Goal: Navigation & Orientation: Understand site structure

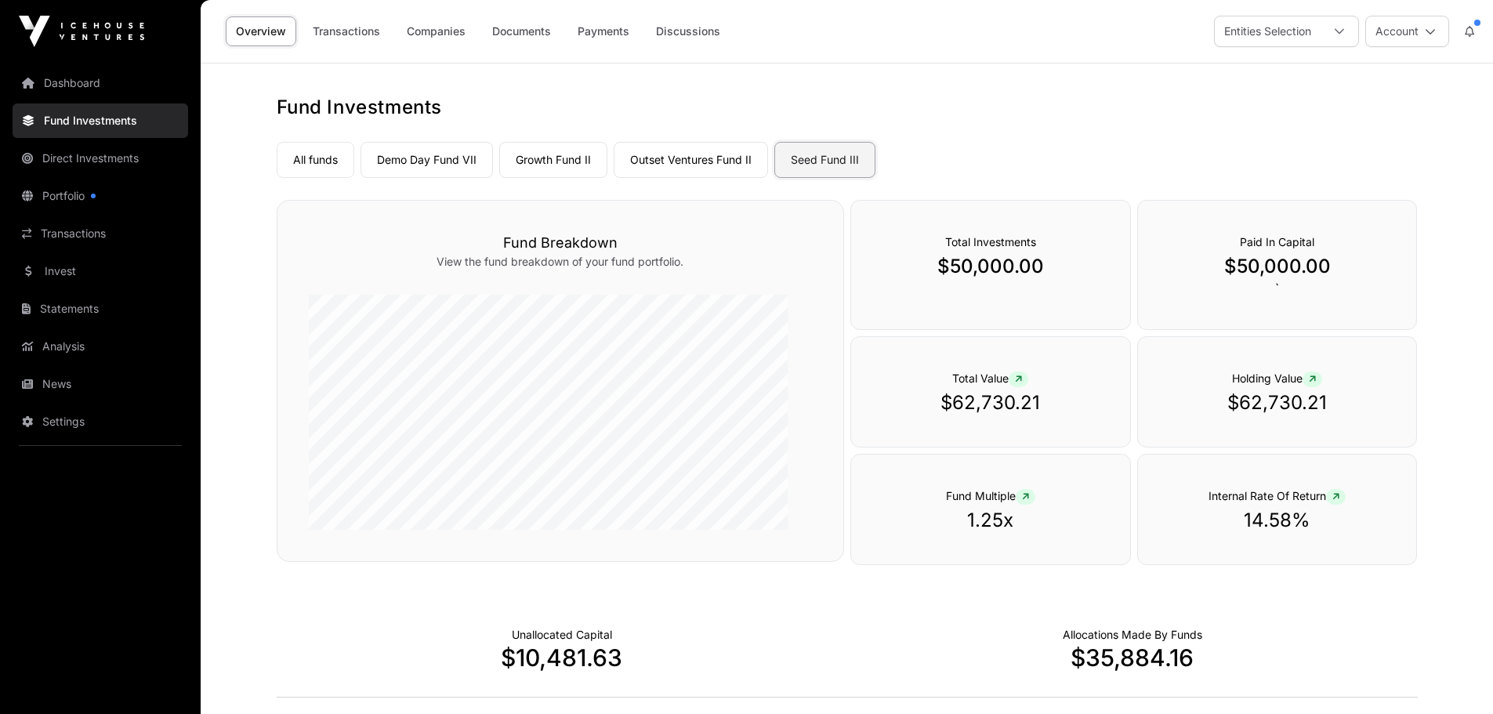
click at [876, 178] on link "Seed Fund III" at bounding box center [825, 160] width 101 height 36
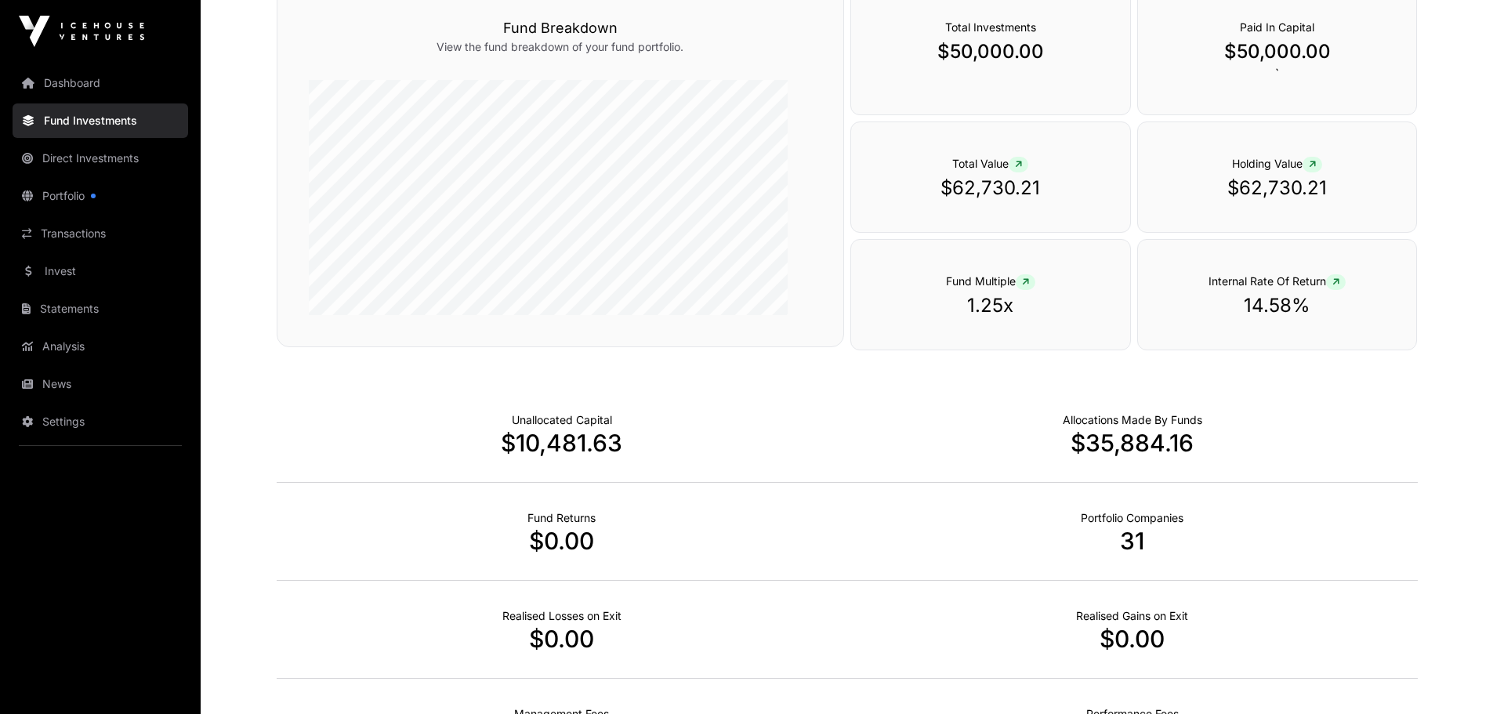
scroll to position [135, 0]
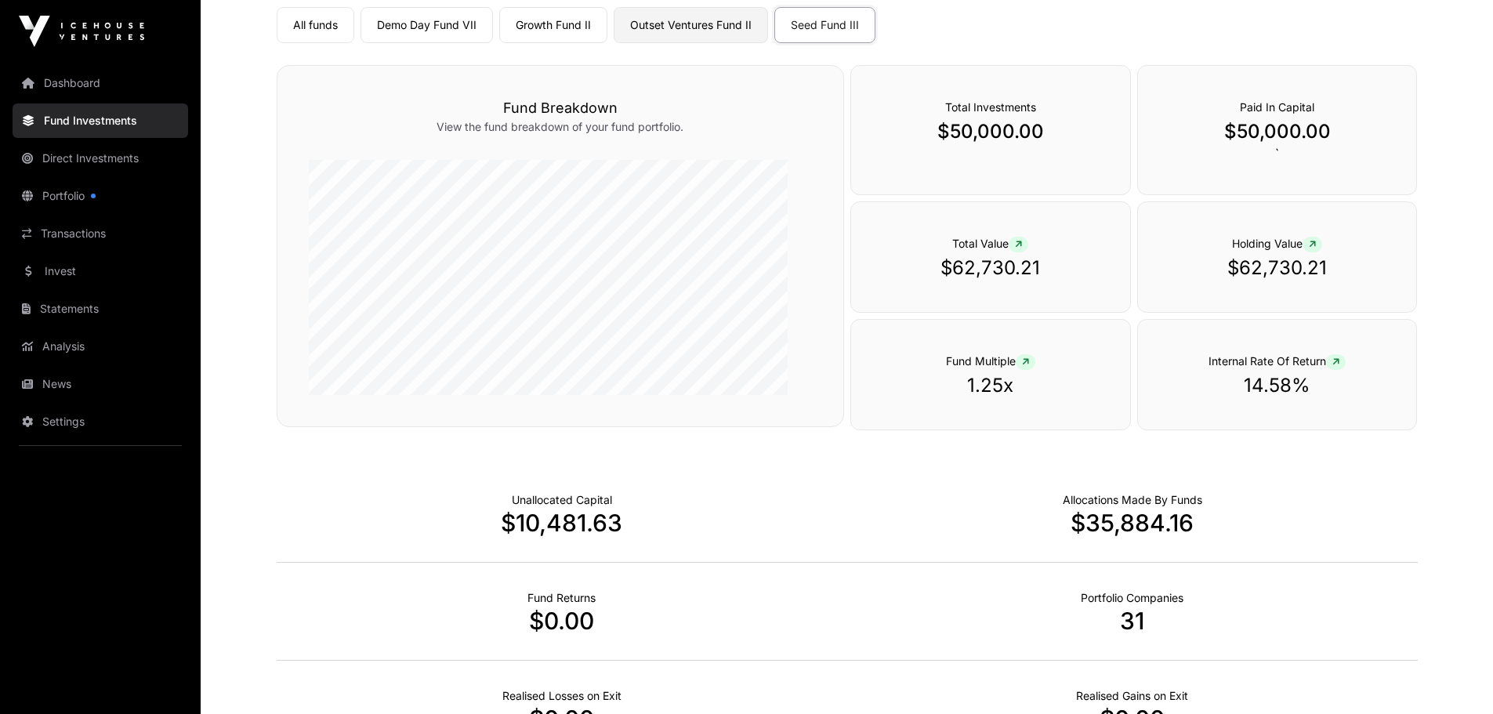
click at [768, 43] on link "Outset Ventures Fund II" at bounding box center [691, 25] width 154 height 36
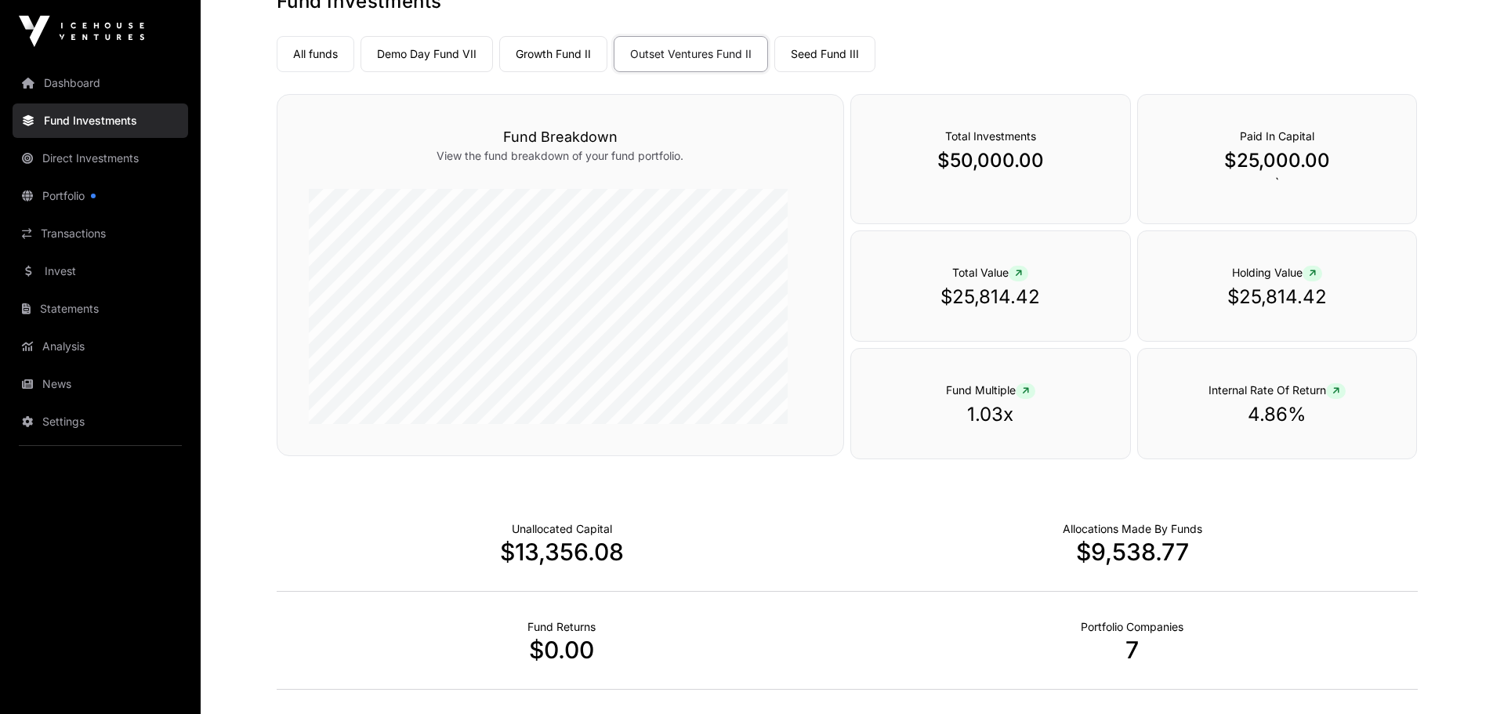
scroll to position [78, 0]
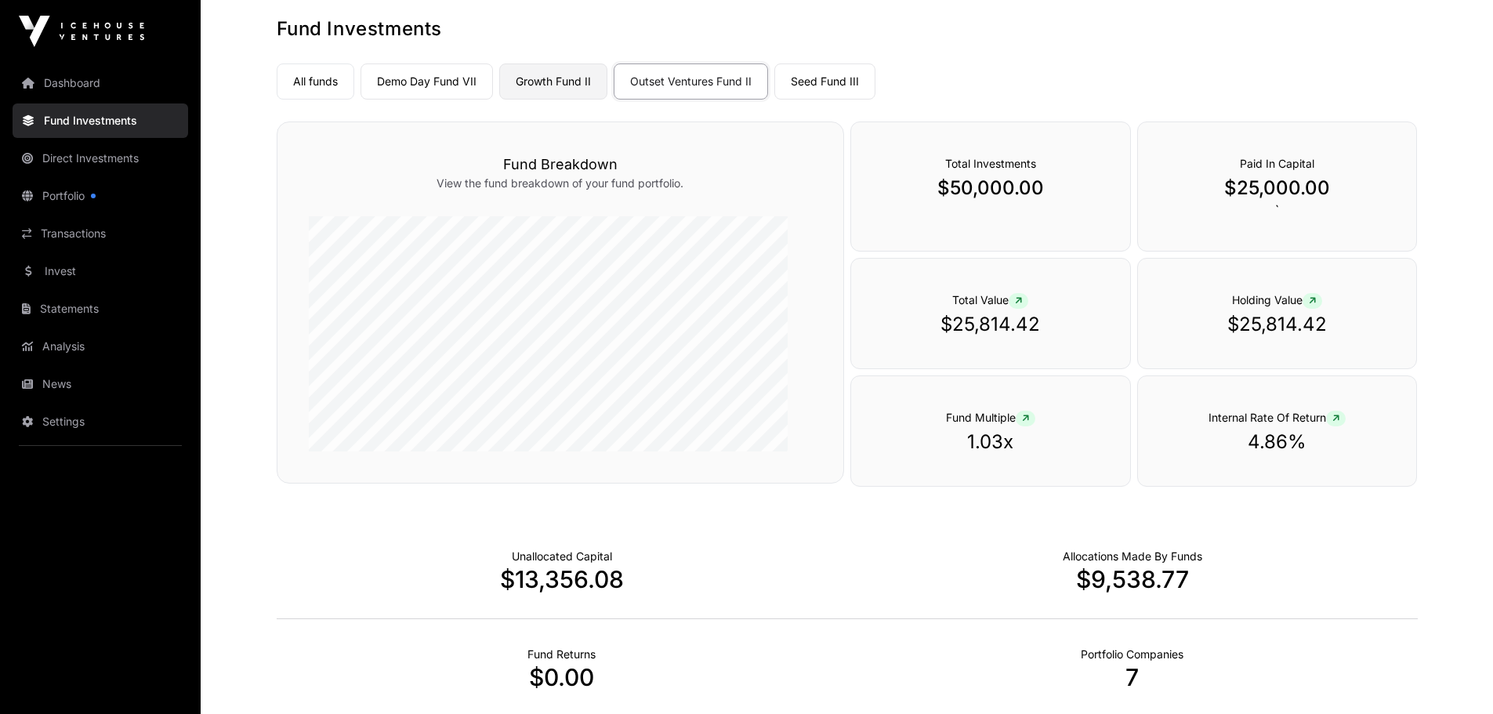
click at [608, 100] on link "Growth Fund II" at bounding box center [553, 81] width 108 height 36
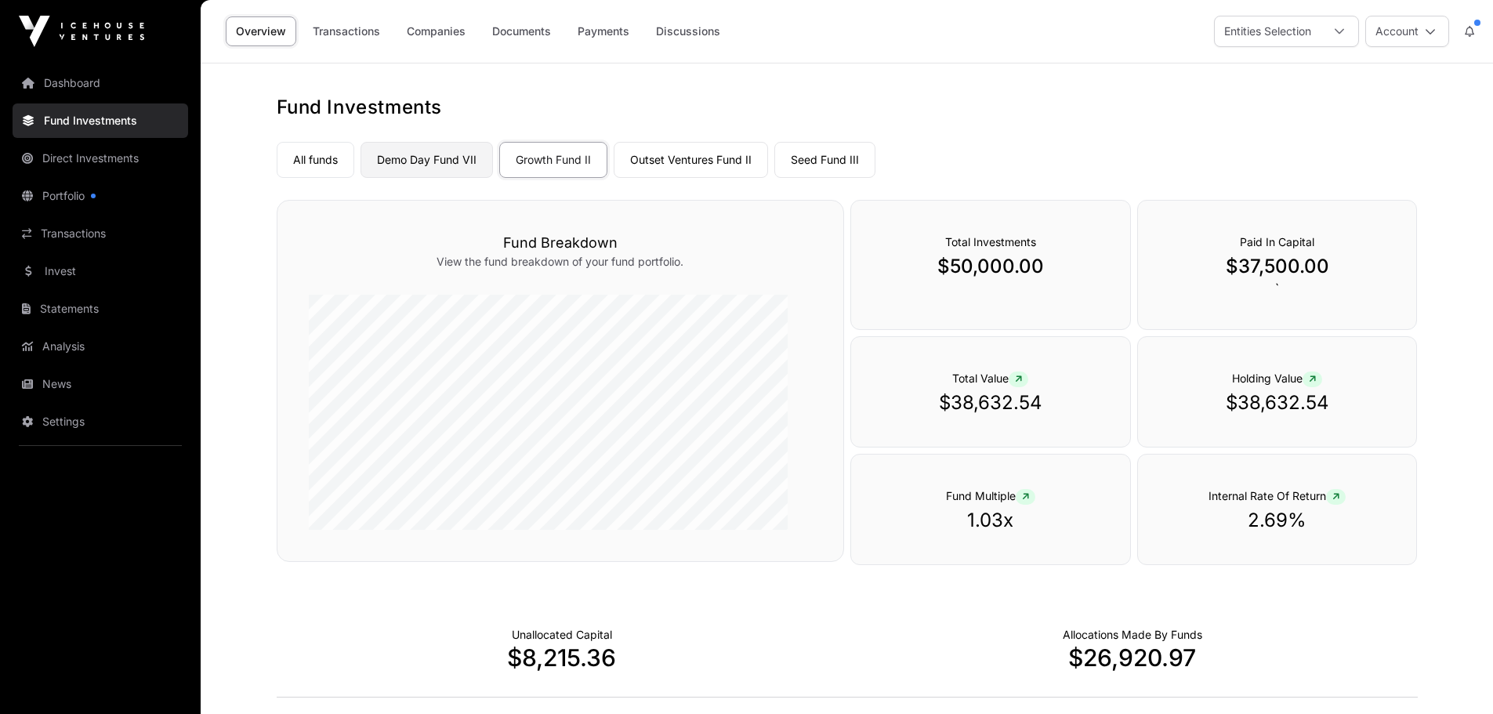
click at [484, 178] on link "Demo Day Fund VII" at bounding box center [427, 160] width 132 height 36
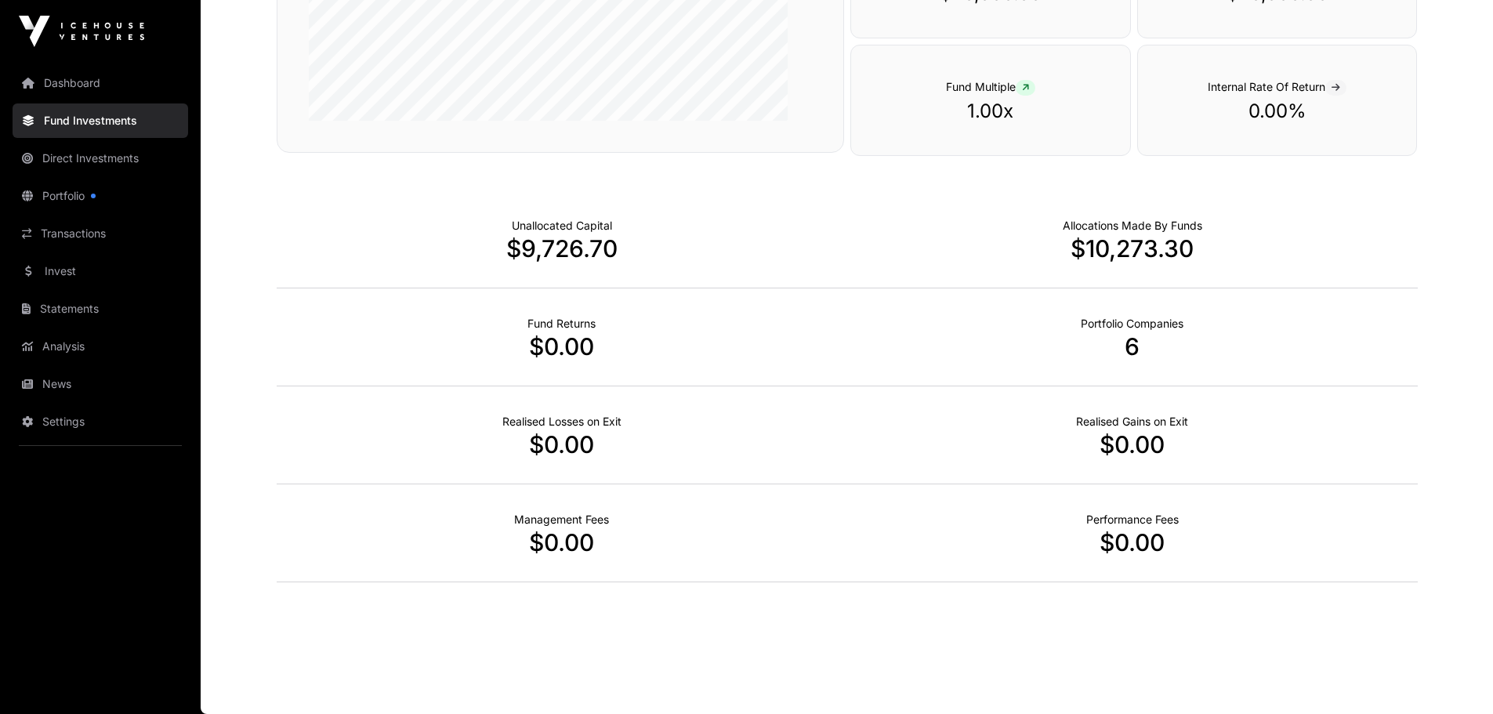
scroll to position [78, 0]
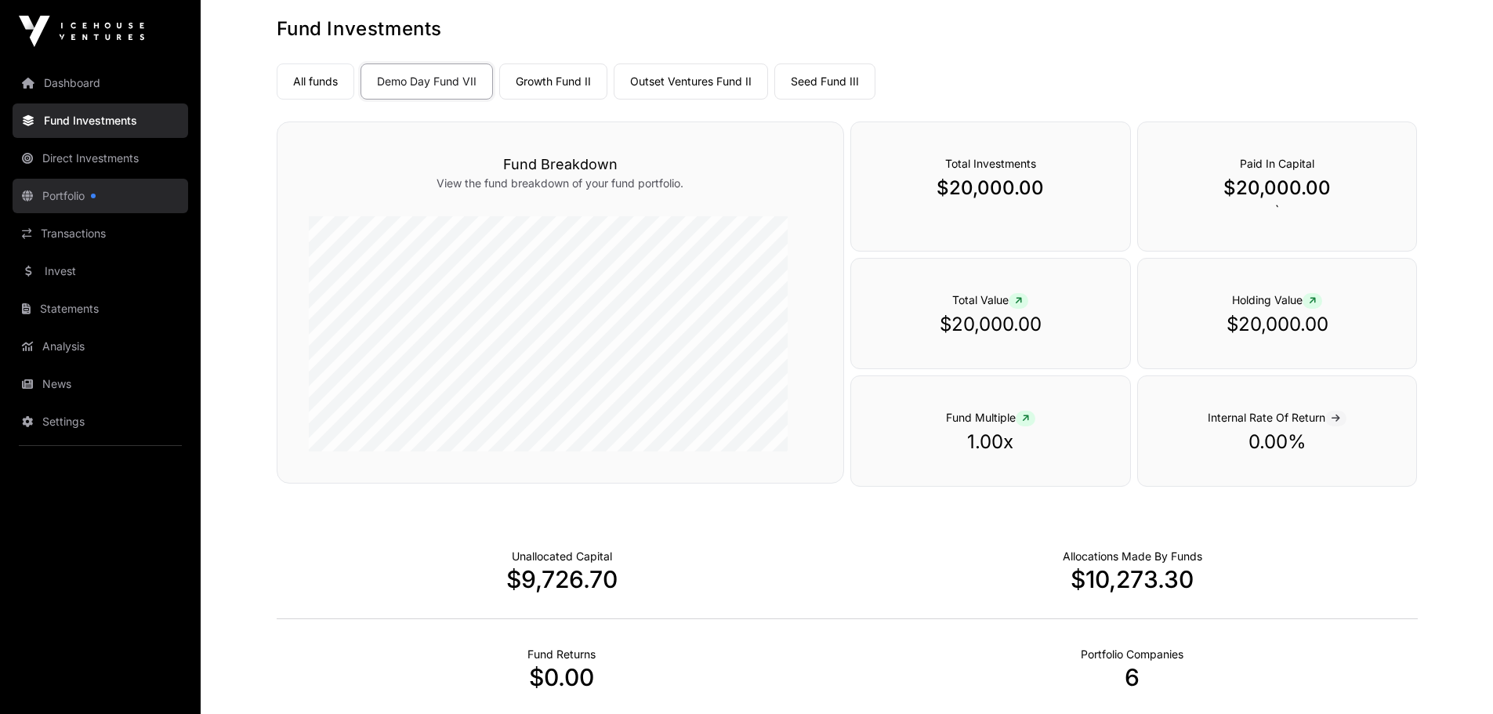
click at [90, 213] on link "Portfolio" at bounding box center [101, 196] width 176 height 34
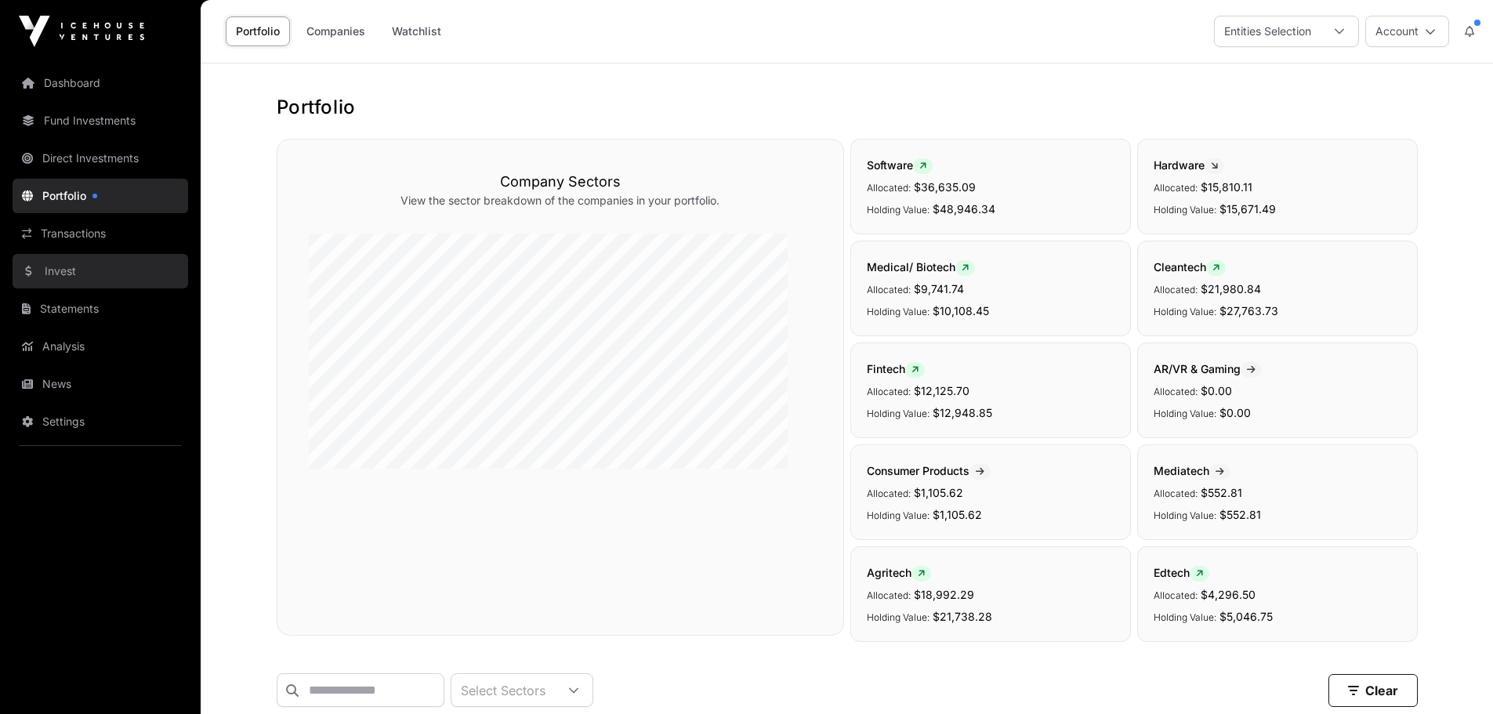
click at [96, 288] on link "Invest" at bounding box center [101, 271] width 176 height 34
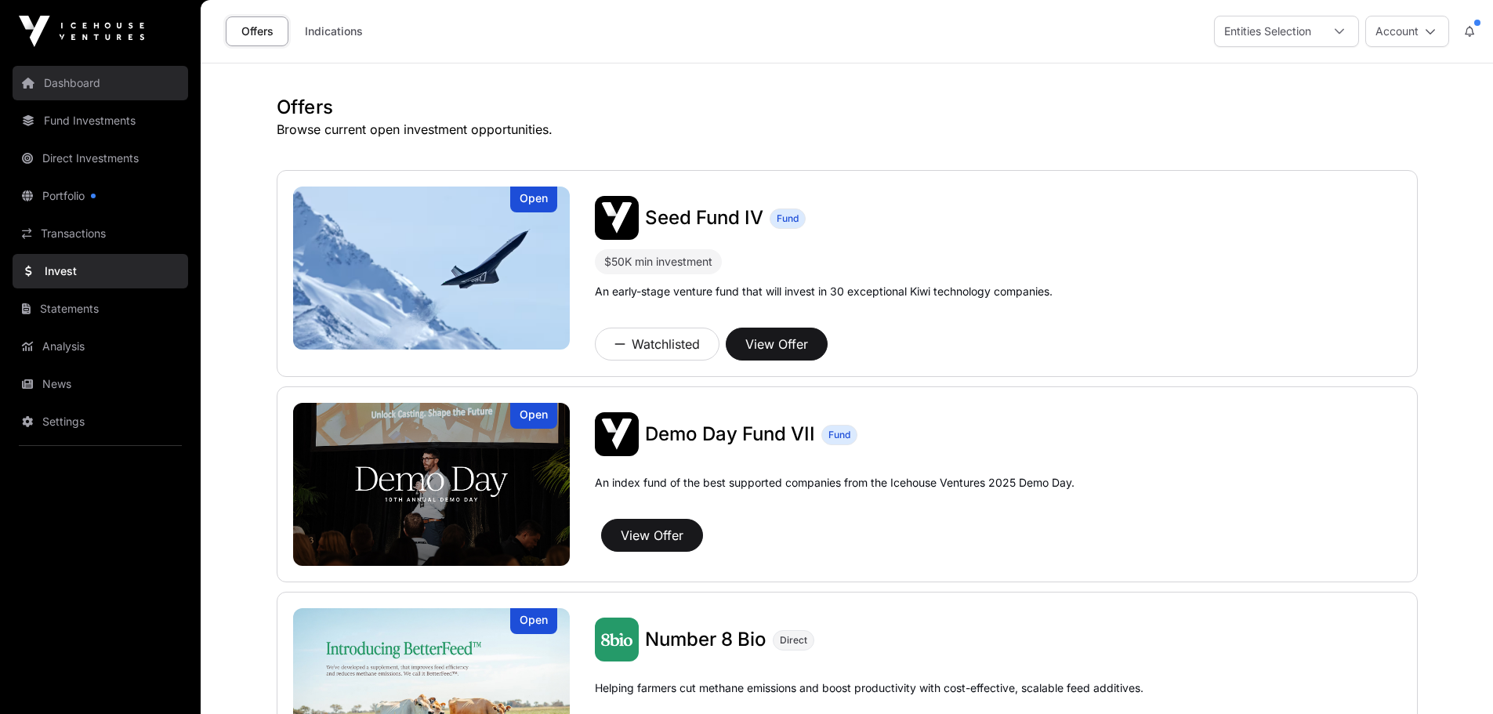
click at [117, 100] on link "Dashboard" at bounding box center [101, 83] width 176 height 34
